Goal: Check status: Check status

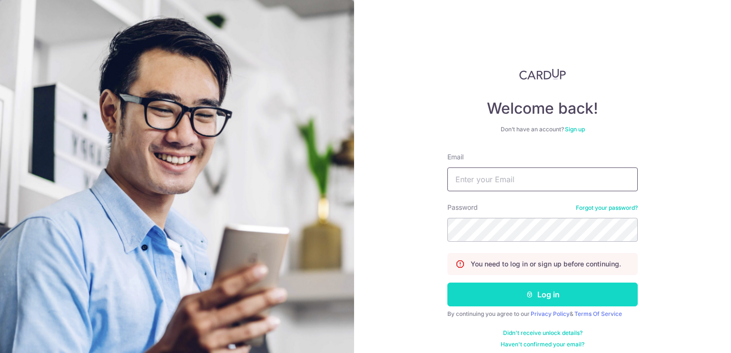
type input "[EMAIL_ADDRESS][DOMAIN_NAME]"
click at [483, 286] on button "Log in" at bounding box center [542, 295] width 190 height 24
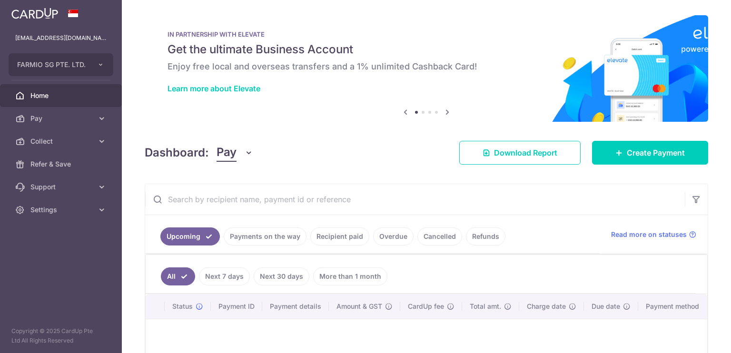
scroll to position [110, 0]
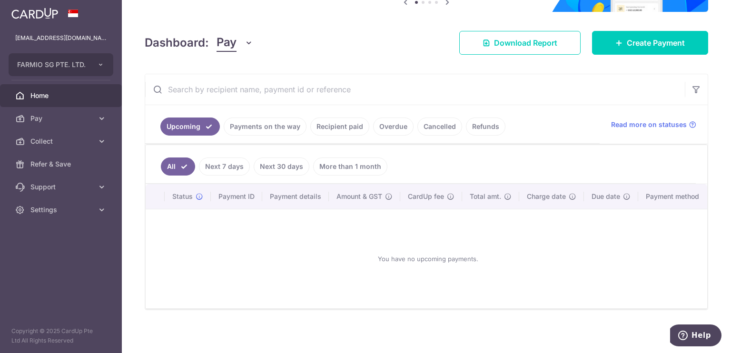
click at [244, 131] on link "Payments on the way" at bounding box center [265, 127] width 83 height 18
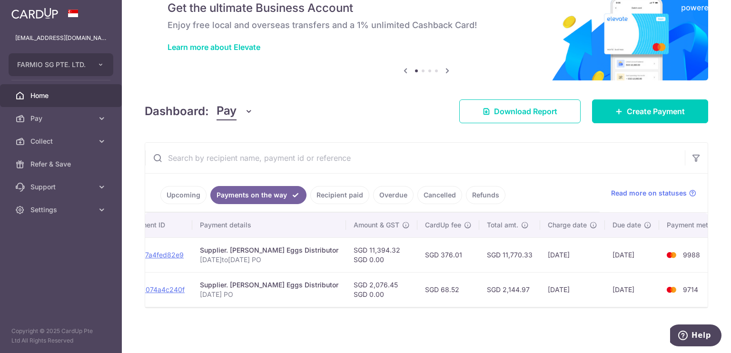
scroll to position [0, 0]
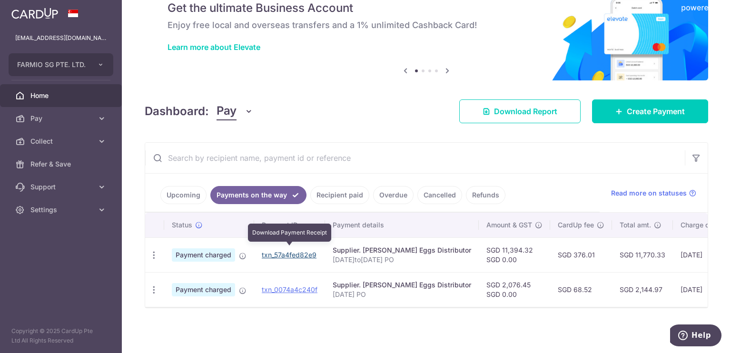
click at [271, 251] on link "txn_57a4fed82e9" at bounding box center [289, 255] width 55 height 8
click at [287, 251] on link "txn_57a4fed82e9" at bounding box center [289, 255] width 55 height 8
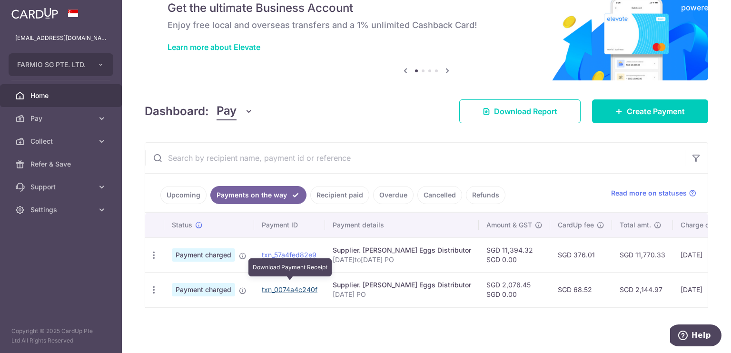
click at [292, 286] on link "txn_0074a4c240f" at bounding box center [290, 290] width 56 height 8
